Goal: Contribute content

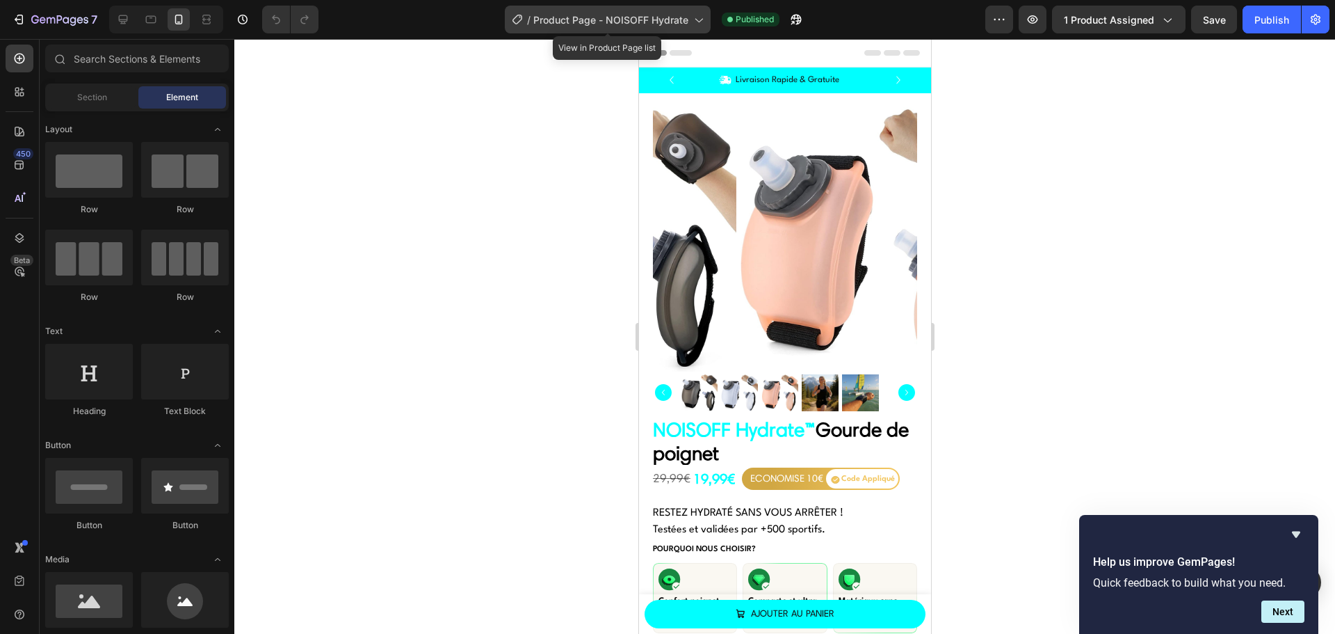
click at [608, 14] on span "Product Page - NOISOFF Hydrate" at bounding box center [610, 20] width 155 height 15
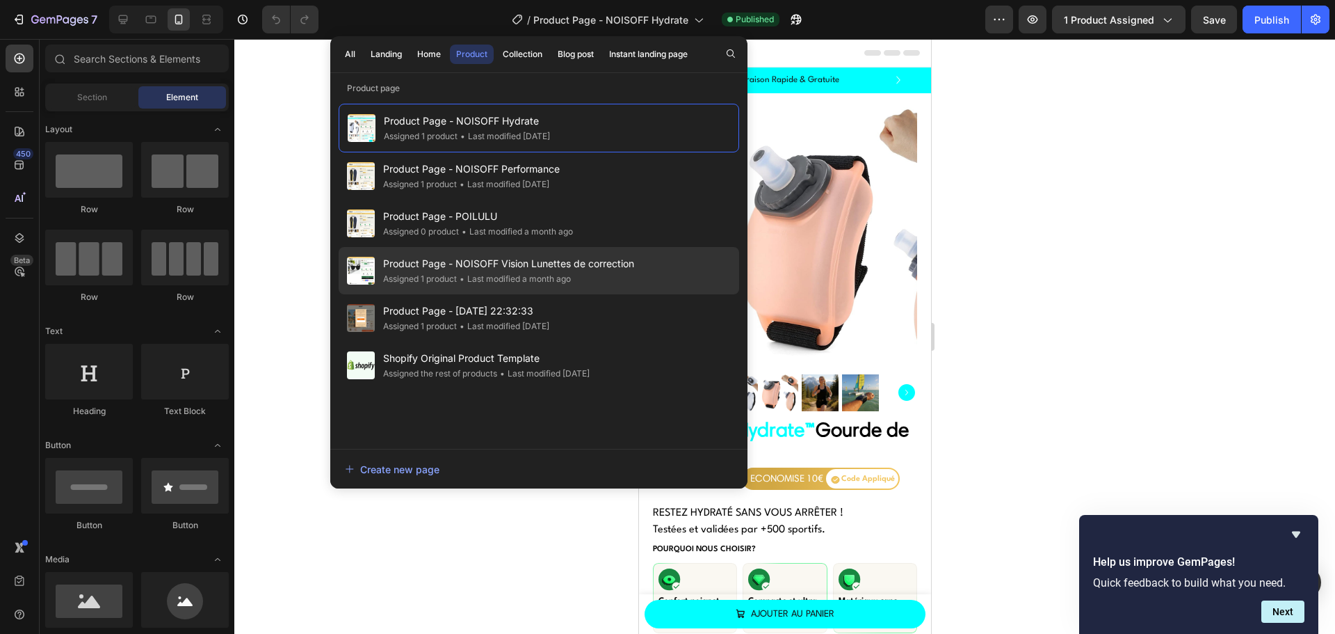
click at [522, 279] on div "• Last modified a month ago" at bounding box center [514, 279] width 114 height 14
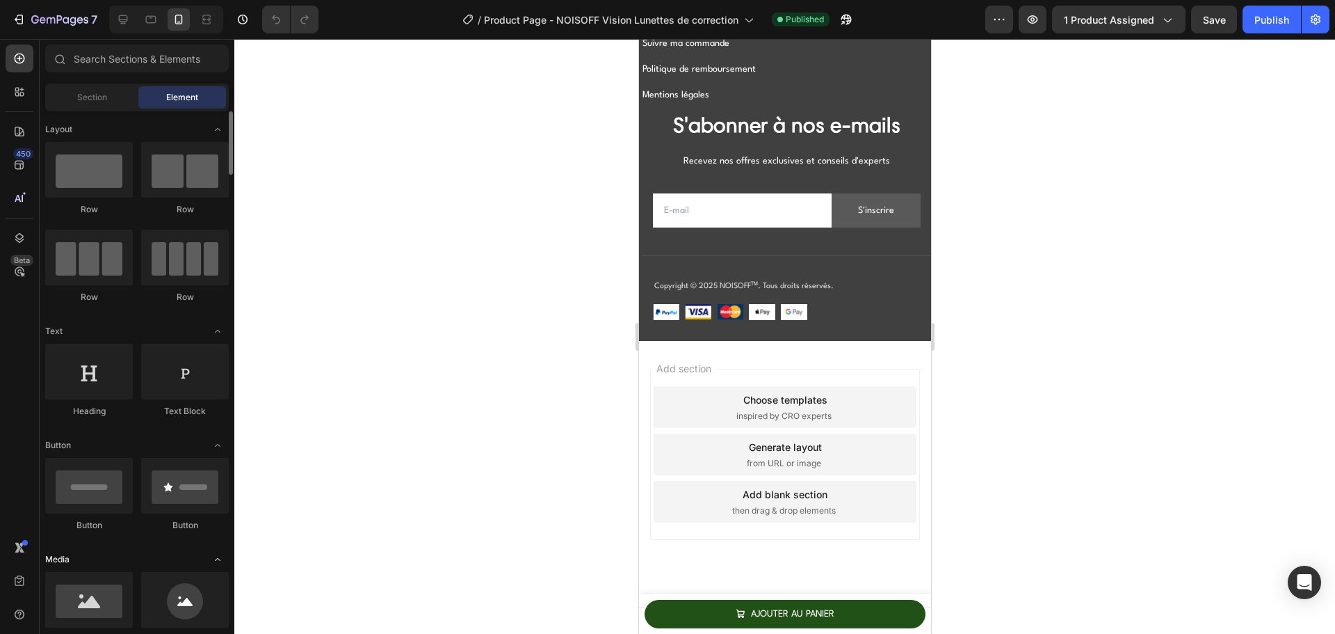
scroll to position [278, 0]
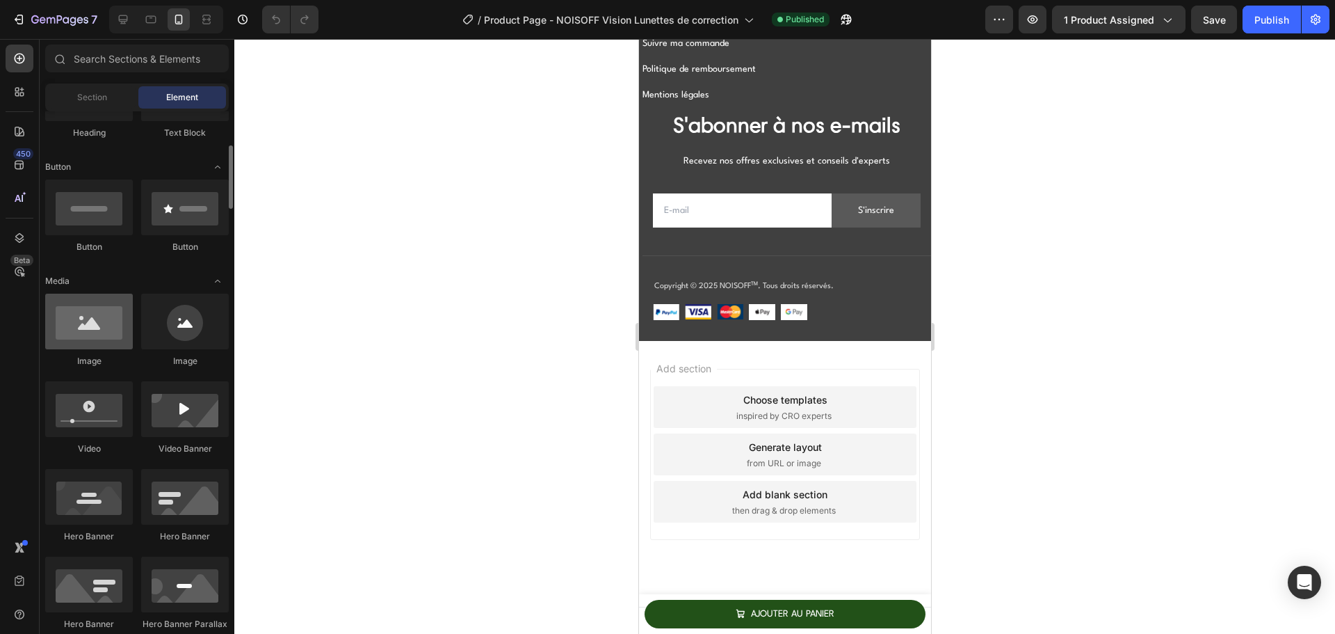
click at [90, 332] on div at bounding box center [89, 322] width 88 height 56
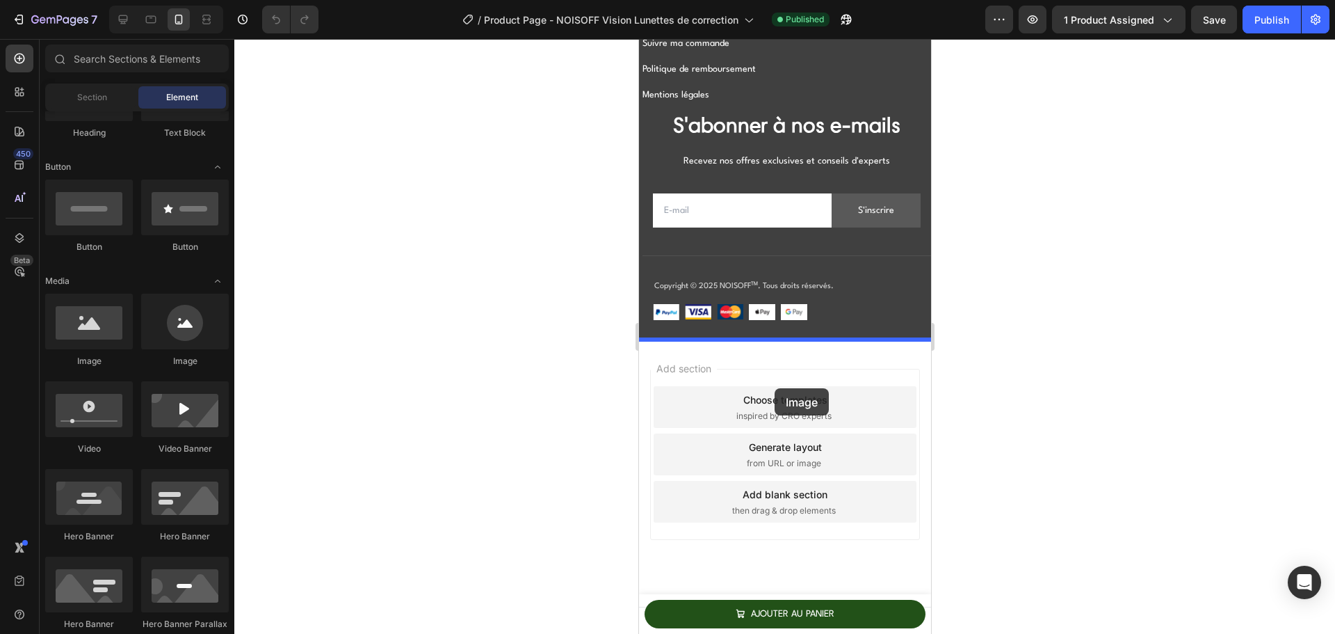
drag, startPoint x: 1035, startPoint y: 419, endPoint x: 774, endPoint y: 388, distance: 262.7
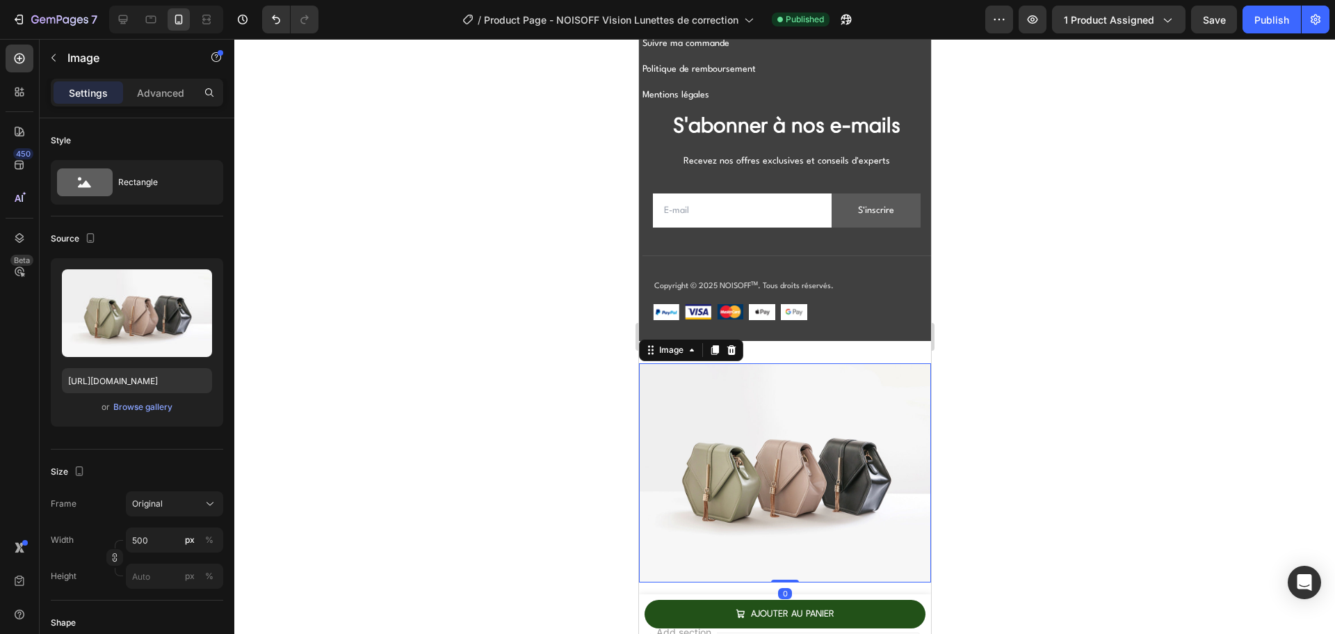
click at [753, 426] on img at bounding box center [785, 472] width 292 height 219
click at [123, 407] on div "Browse gallery" at bounding box center [142, 407] width 59 height 13
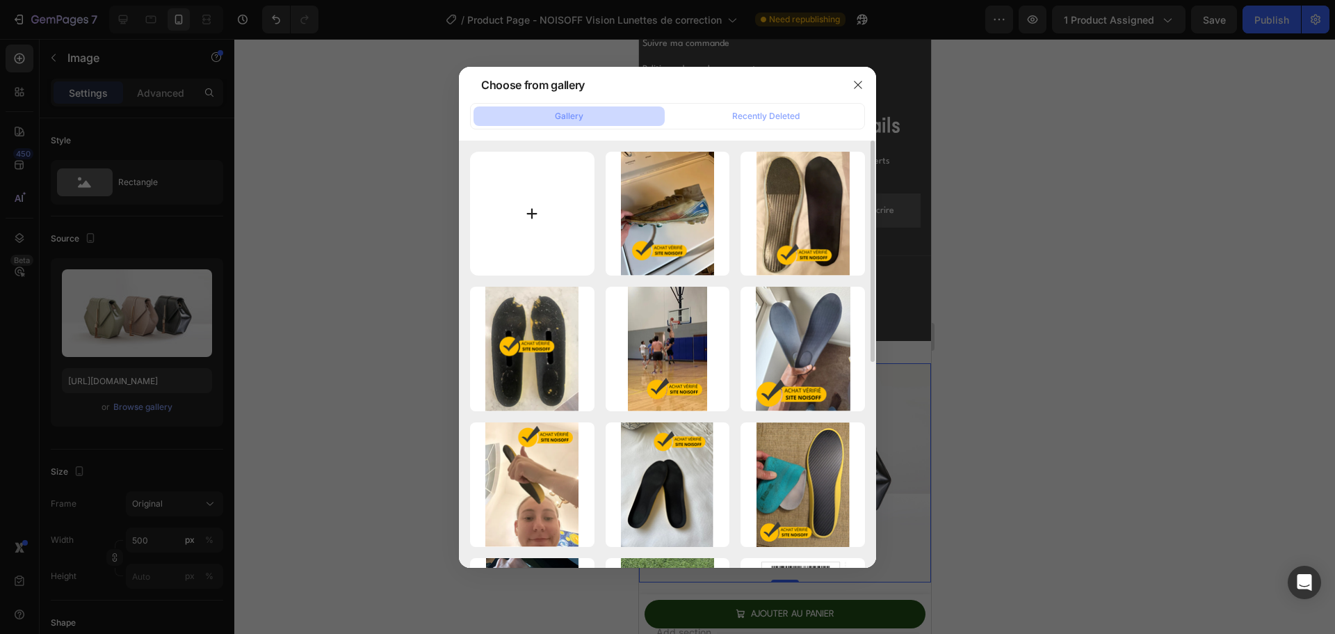
click at [520, 209] on input "file" at bounding box center [532, 214] width 125 height 125
type input "C:\fakepath\QR-code-BILLY.png"
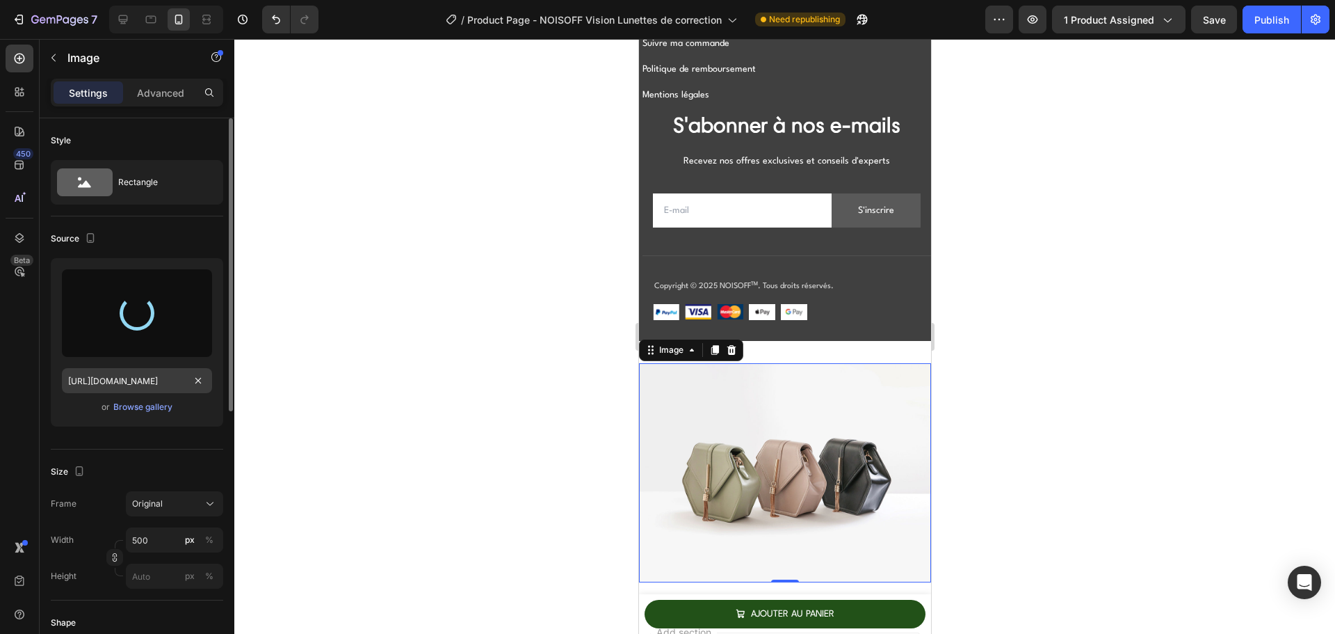
type input "https://cdn.shopify.com/s/files/1/0941/5452/2955/files/gempages_569504427027727…"
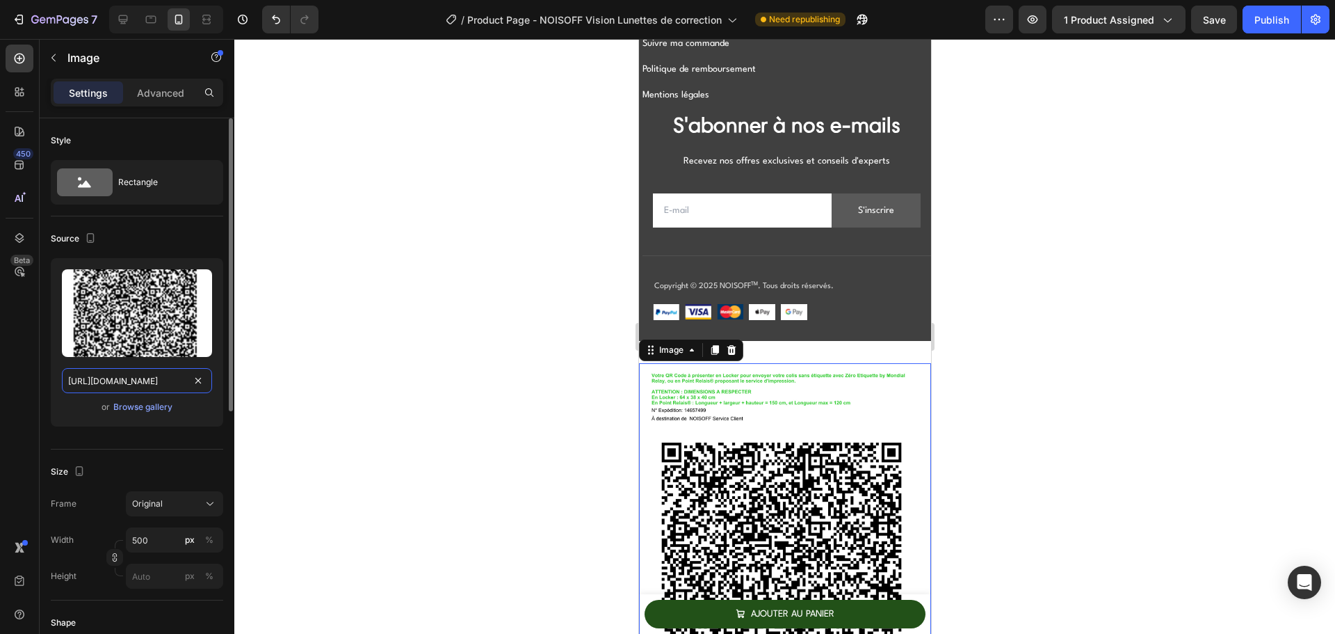
click at [119, 387] on input "https://cdn.shopify.com/s/files/1/0941/5452/2955/files/gempages_569504427027727…" at bounding box center [137, 380] width 150 height 25
click at [141, 404] on div "Browse gallery" at bounding box center [142, 407] width 59 height 13
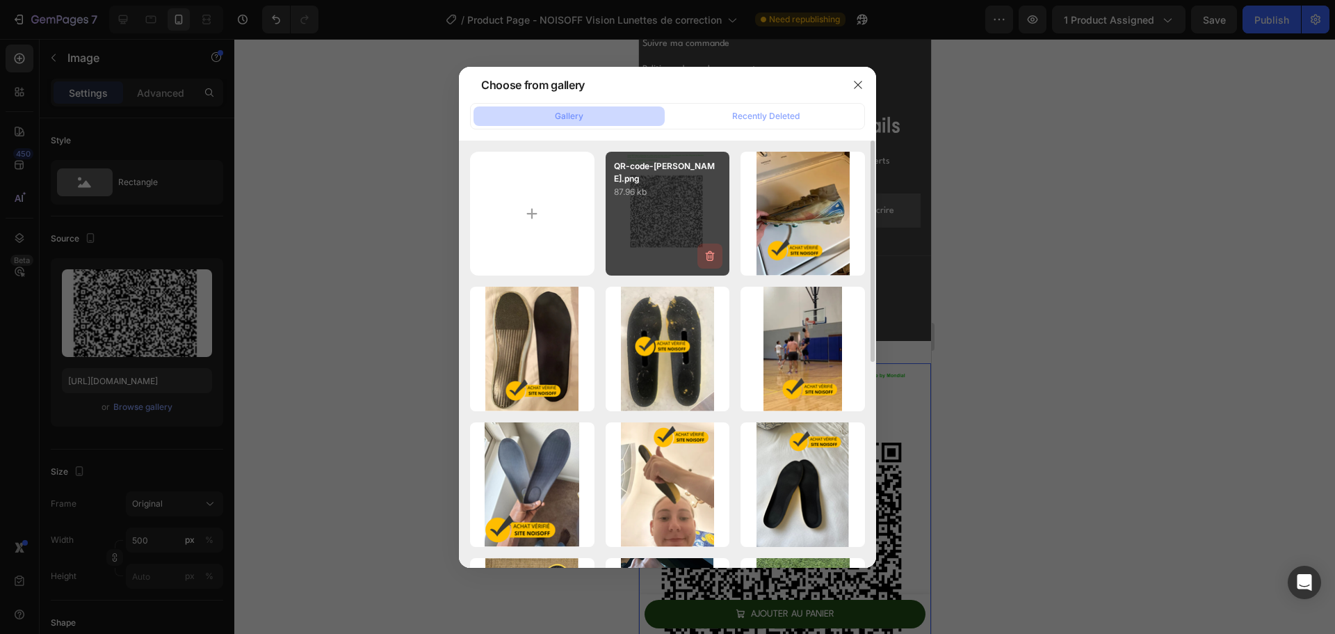
click at [707, 256] on icon "button" at bounding box center [710, 256] width 9 height 10
click at [708, 256] on div "Delete" at bounding box center [702, 258] width 26 height 13
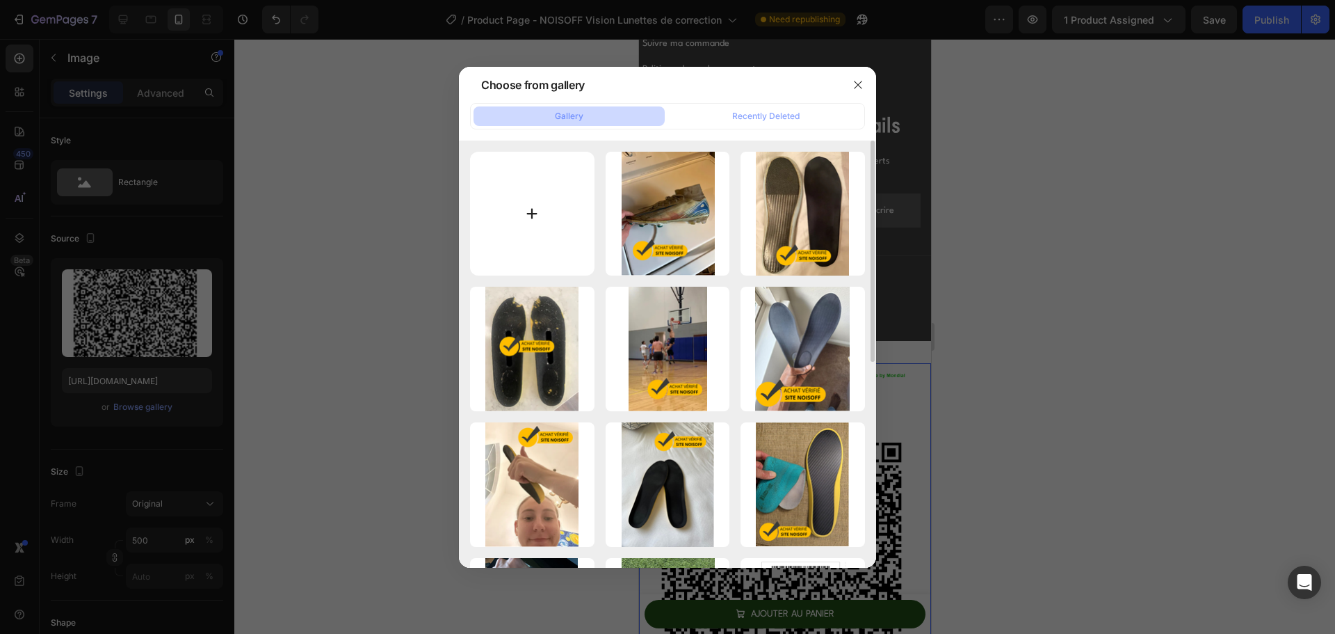
click at [536, 219] on input "file" at bounding box center [532, 214] width 125 height 125
type input "C:\fakepath\QR-code-BILLY.png"
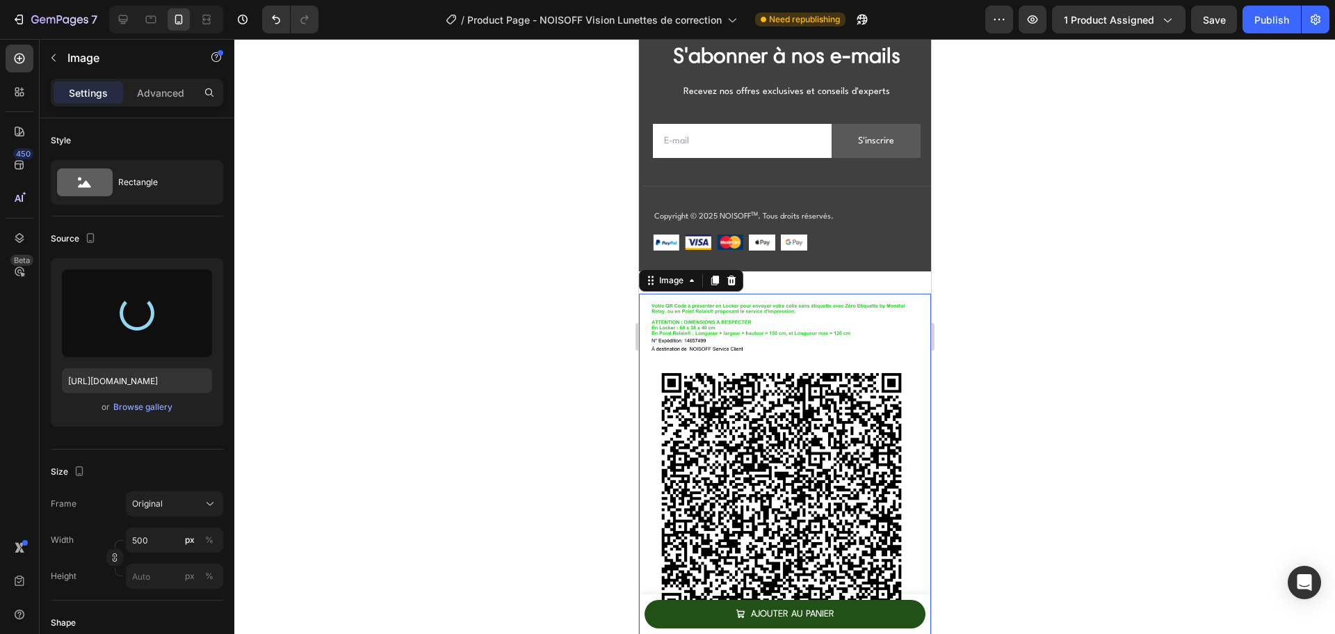
scroll to position [13752, 0]
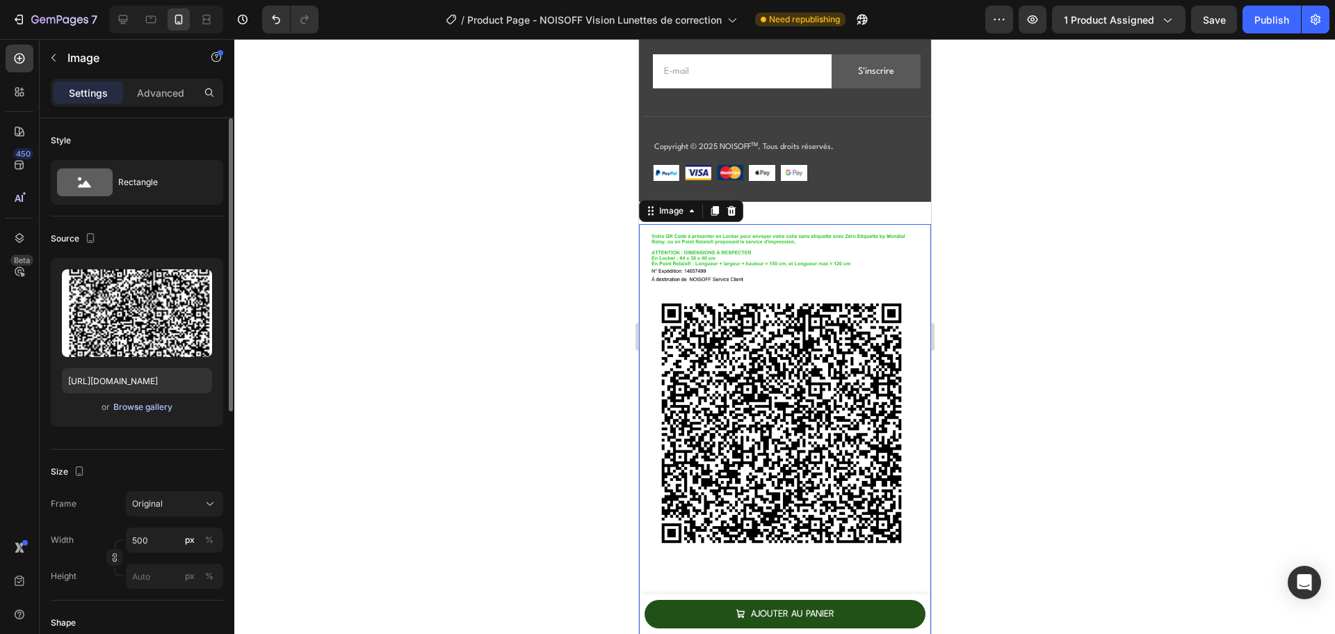
type input "https://cdn.shopify.com/s/files/1/0941/5452/2955/files/gempages_569504427027727…"
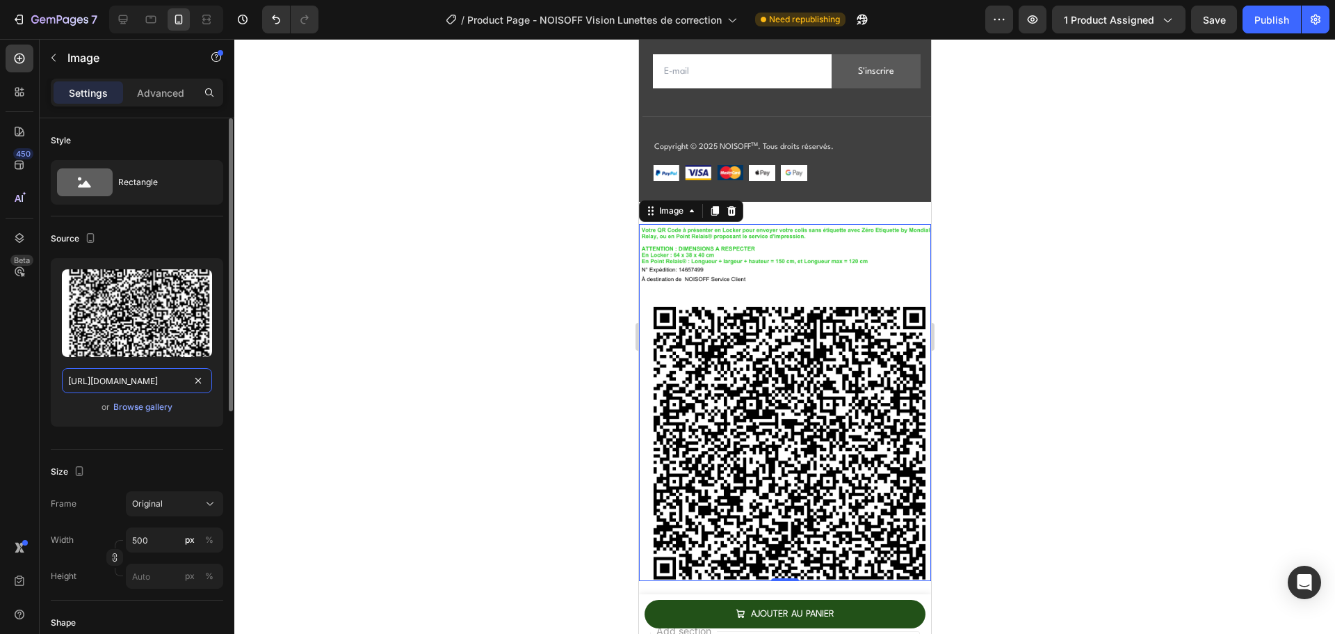
click at [125, 374] on input "https://cdn.shopify.com/s/files/1/0941/5452/2955/files/gempages_569504427027727…" at bounding box center [137, 380] width 150 height 25
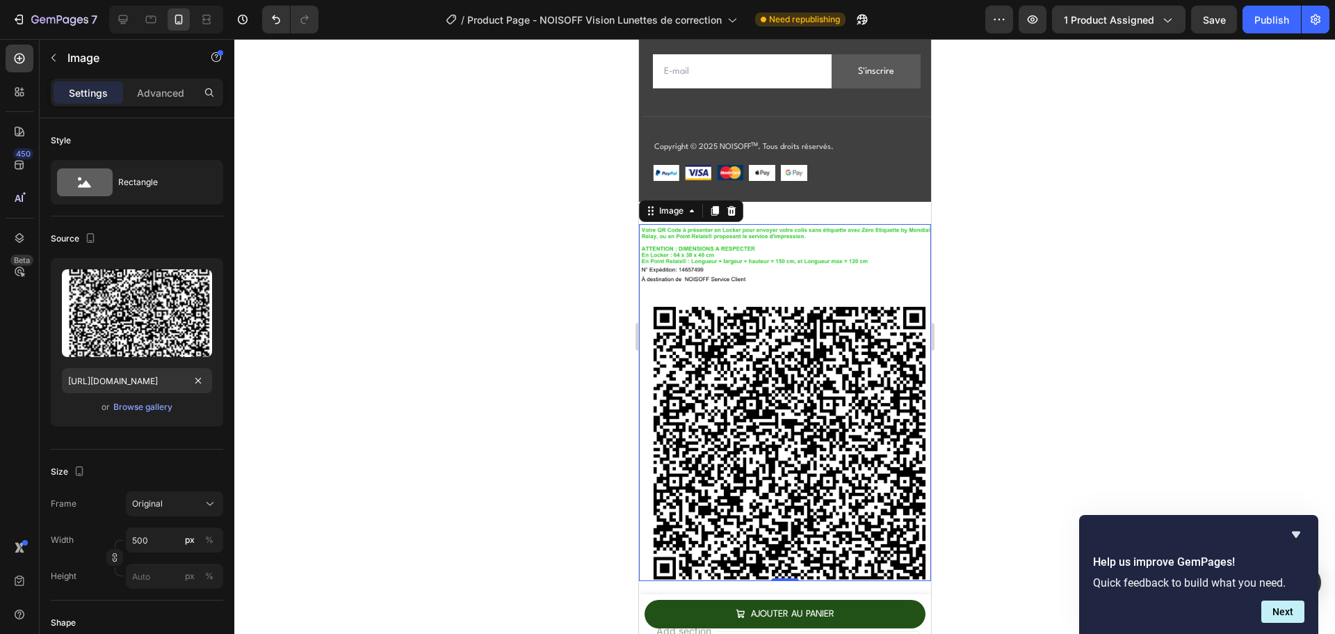
click at [728, 205] on icon at bounding box center [730, 210] width 11 height 11
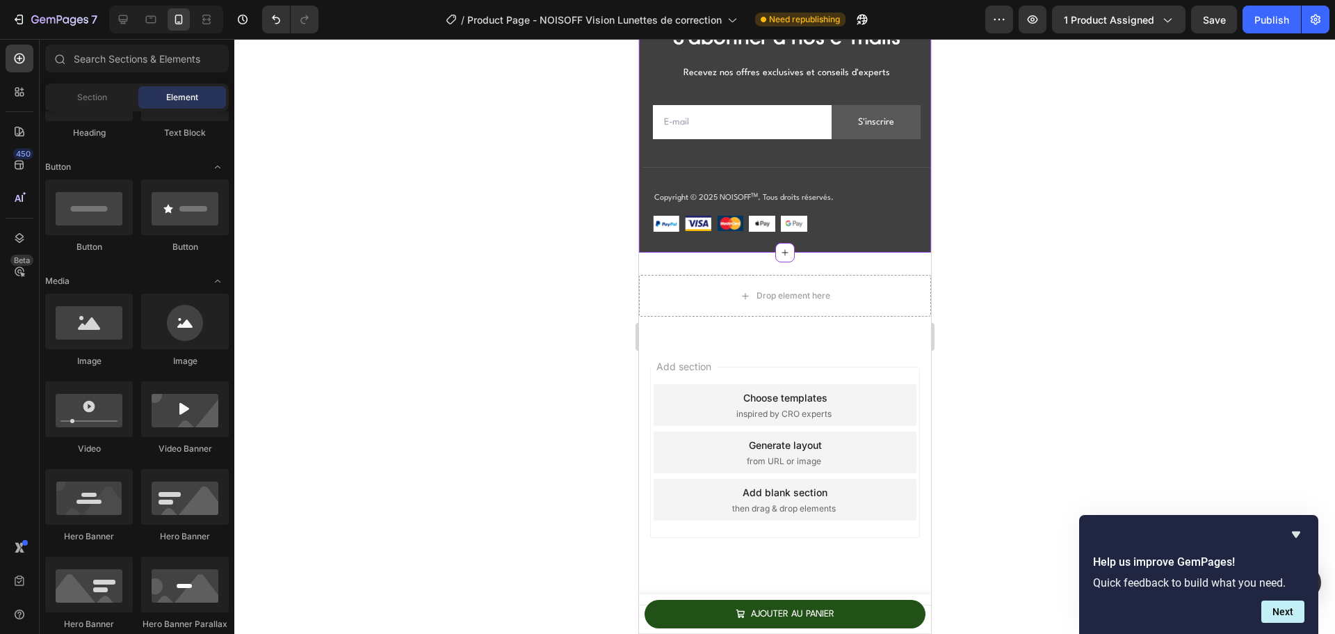
scroll to position [13699, 0]
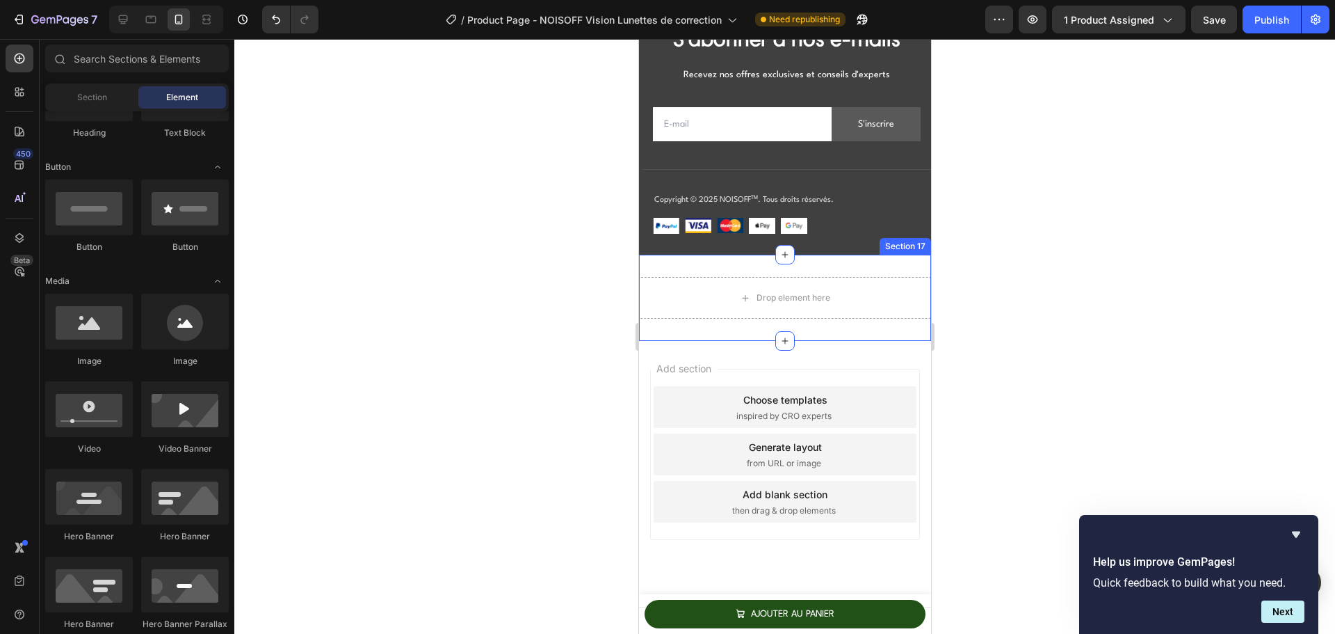
click at [894, 247] on div "Section 17" at bounding box center [905, 246] width 46 height 13
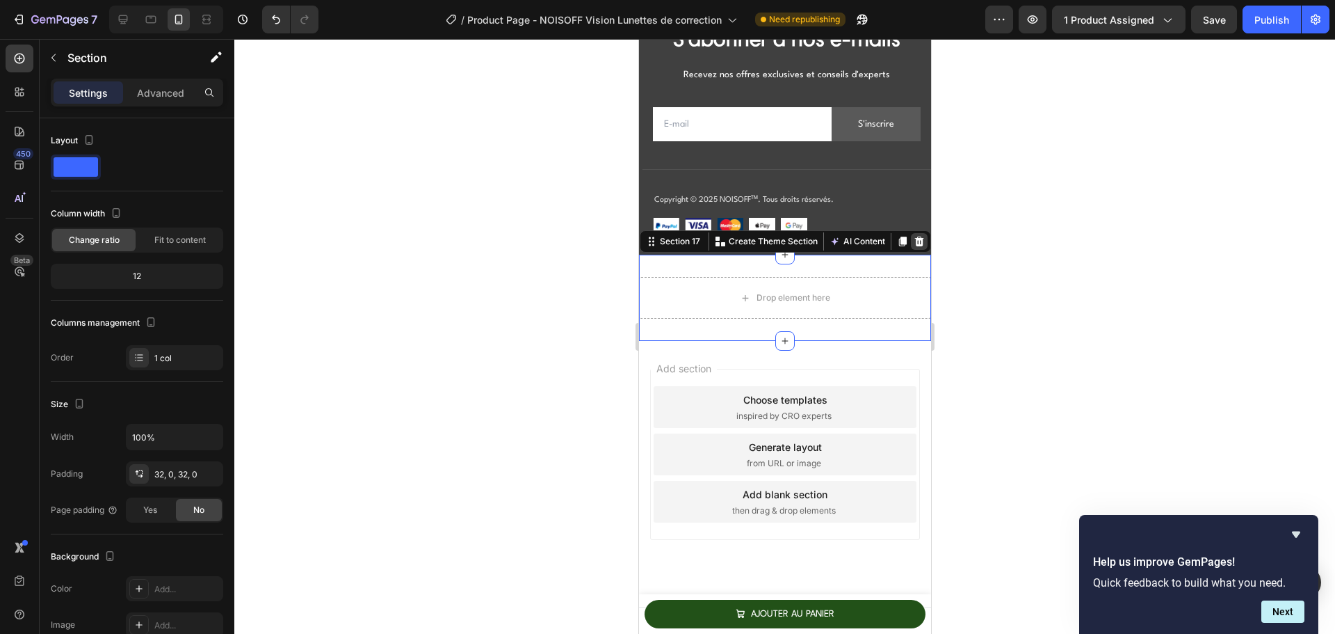
click at [913, 237] on icon at bounding box center [918, 241] width 11 height 11
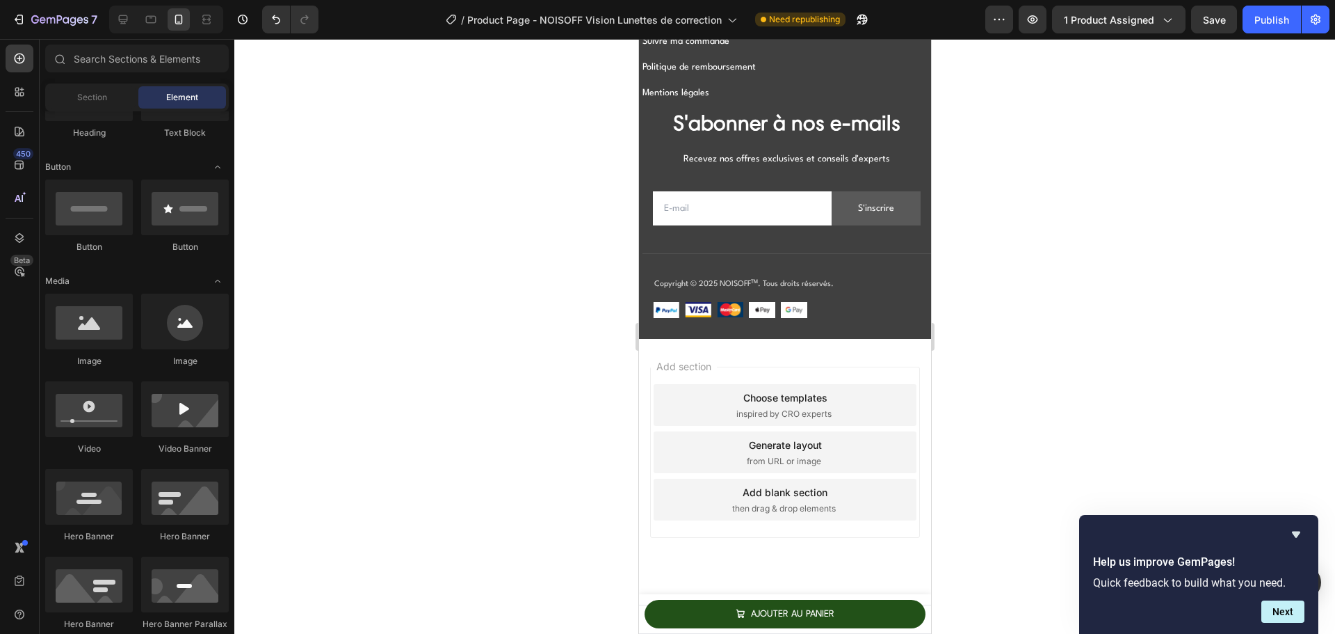
scroll to position [13613, 0]
